Goal: Information Seeking & Learning: Learn about a topic

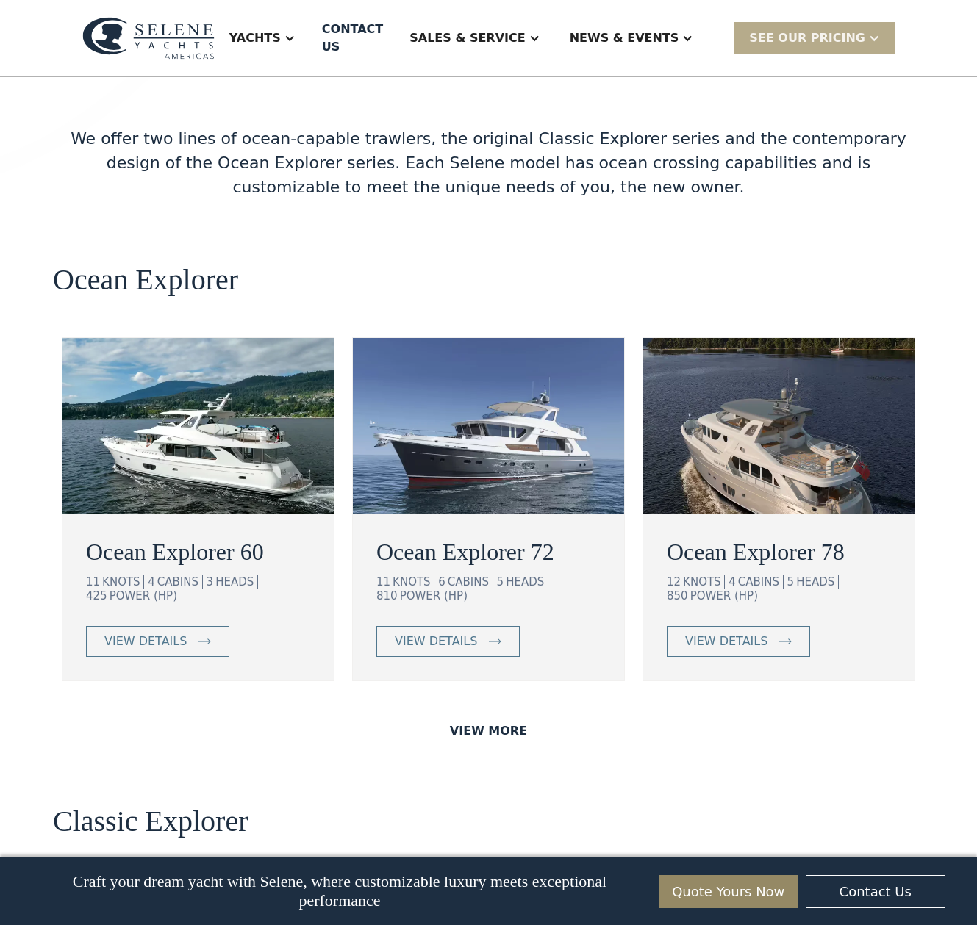
scroll to position [2662, 0]
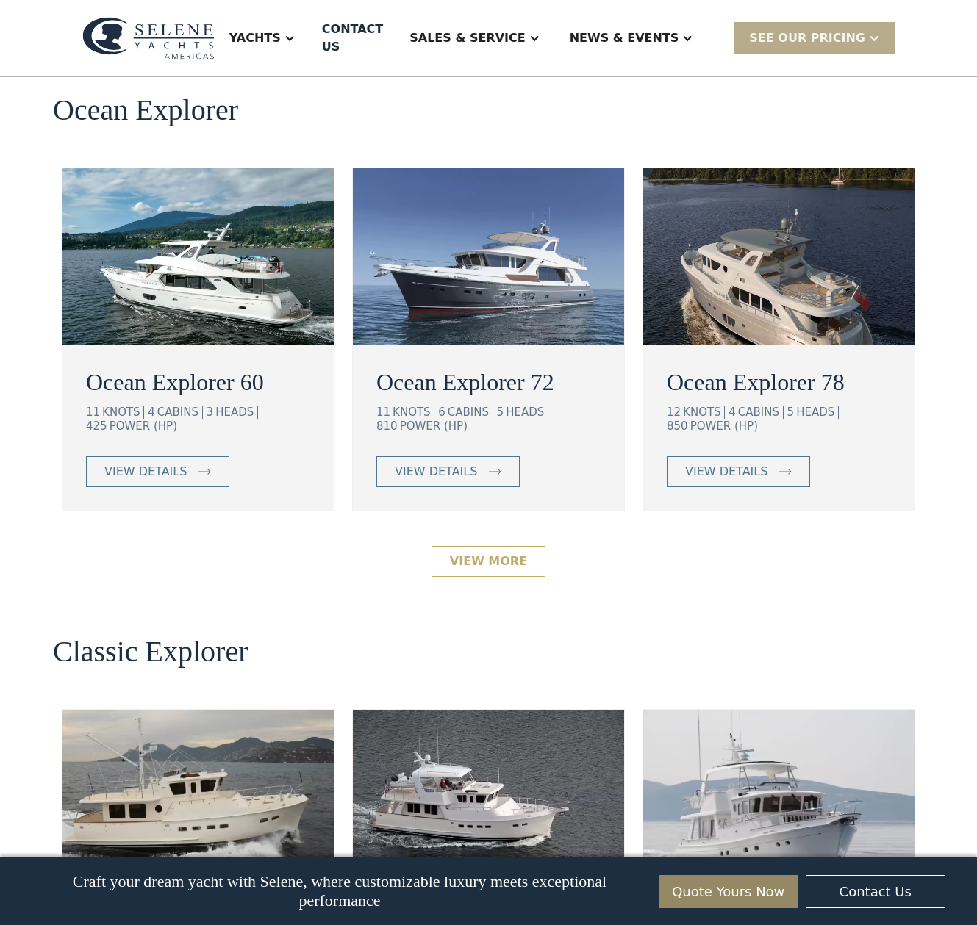
click at [487, 546] on link "View More" at bounding box center [488, 561] width 114 height 31
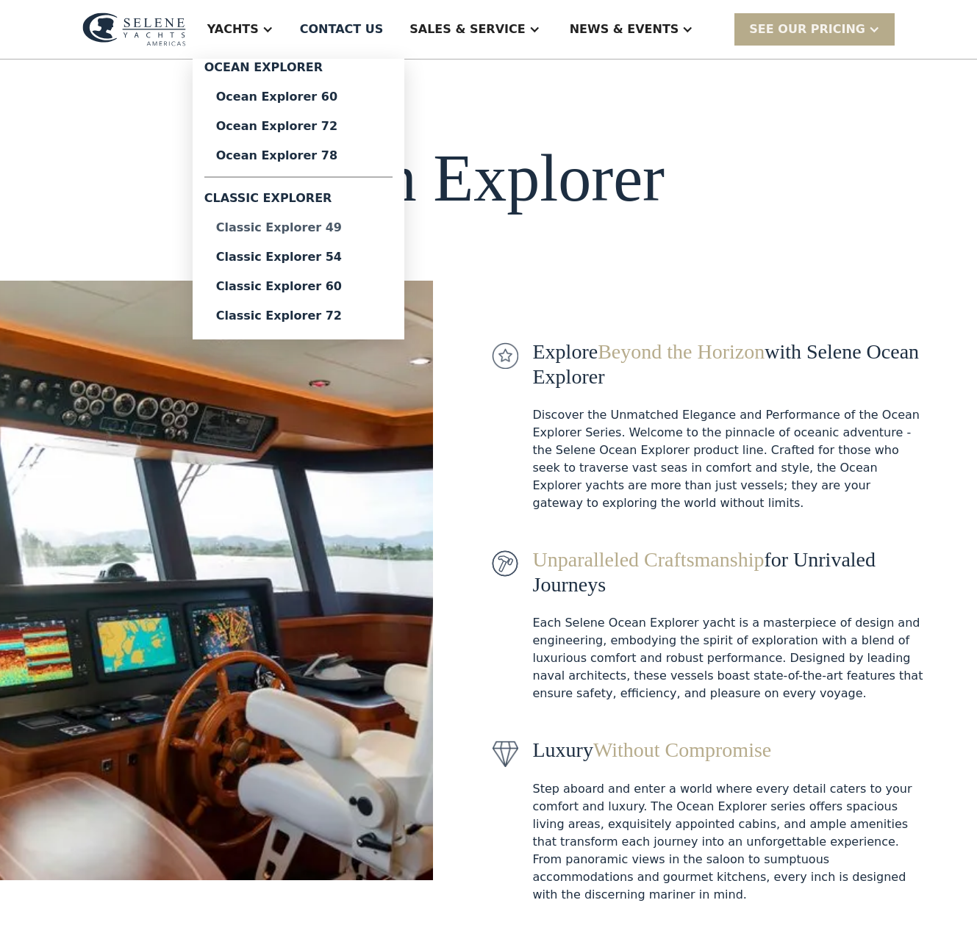
click at [362, 229] on div "Classic Explorer 49" at bounding box center [298, 228] width 165 height 12
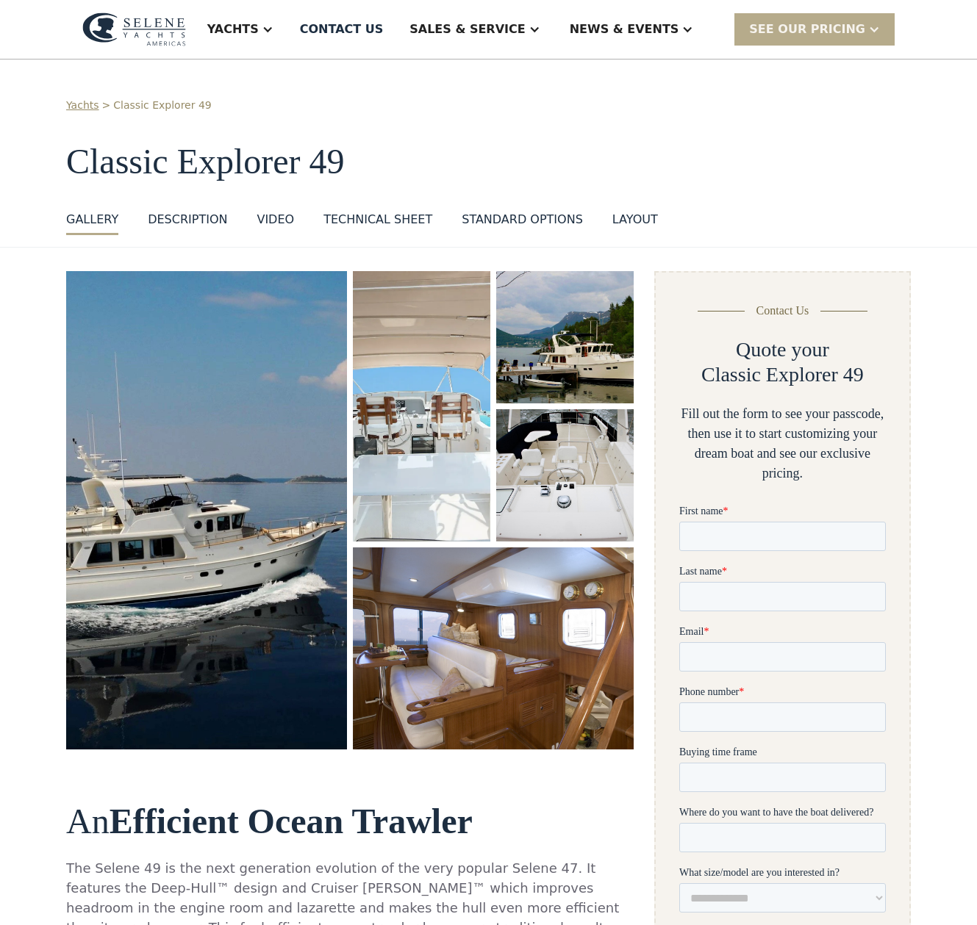
click at [194, 224] on div "DESCRIPTION" at bounding box center [187, 220] width 79 height 18
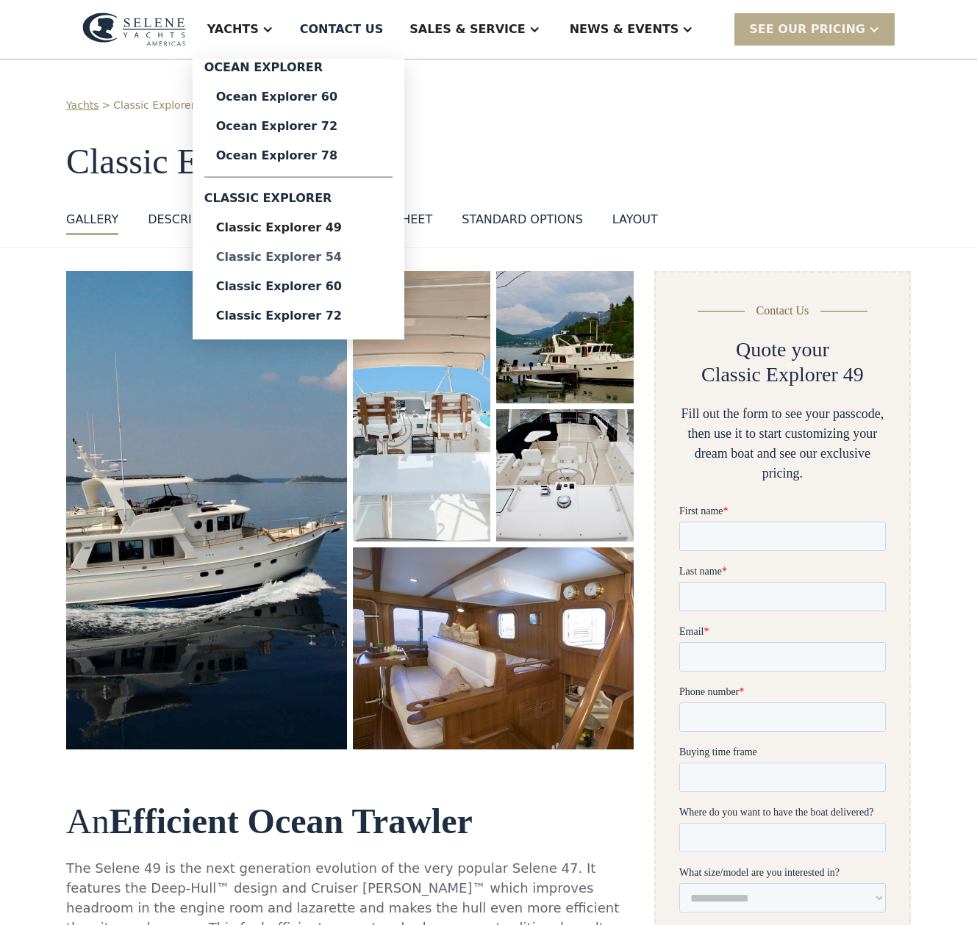
click at [351, 263] on div "Classic Explorer 54" at bounding box center [298, 257] width 165 height 12
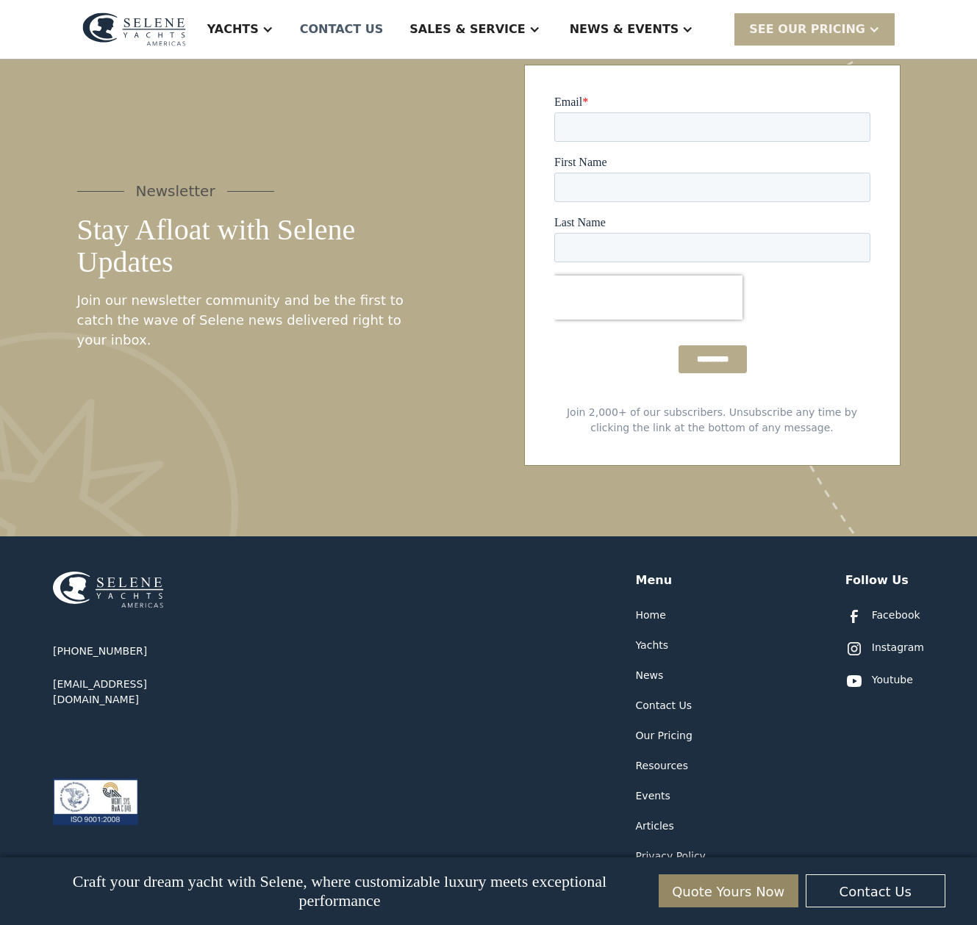
scroll to position [3772, 0]
